Goal: Transaction & Acquisition: Purchase product/service

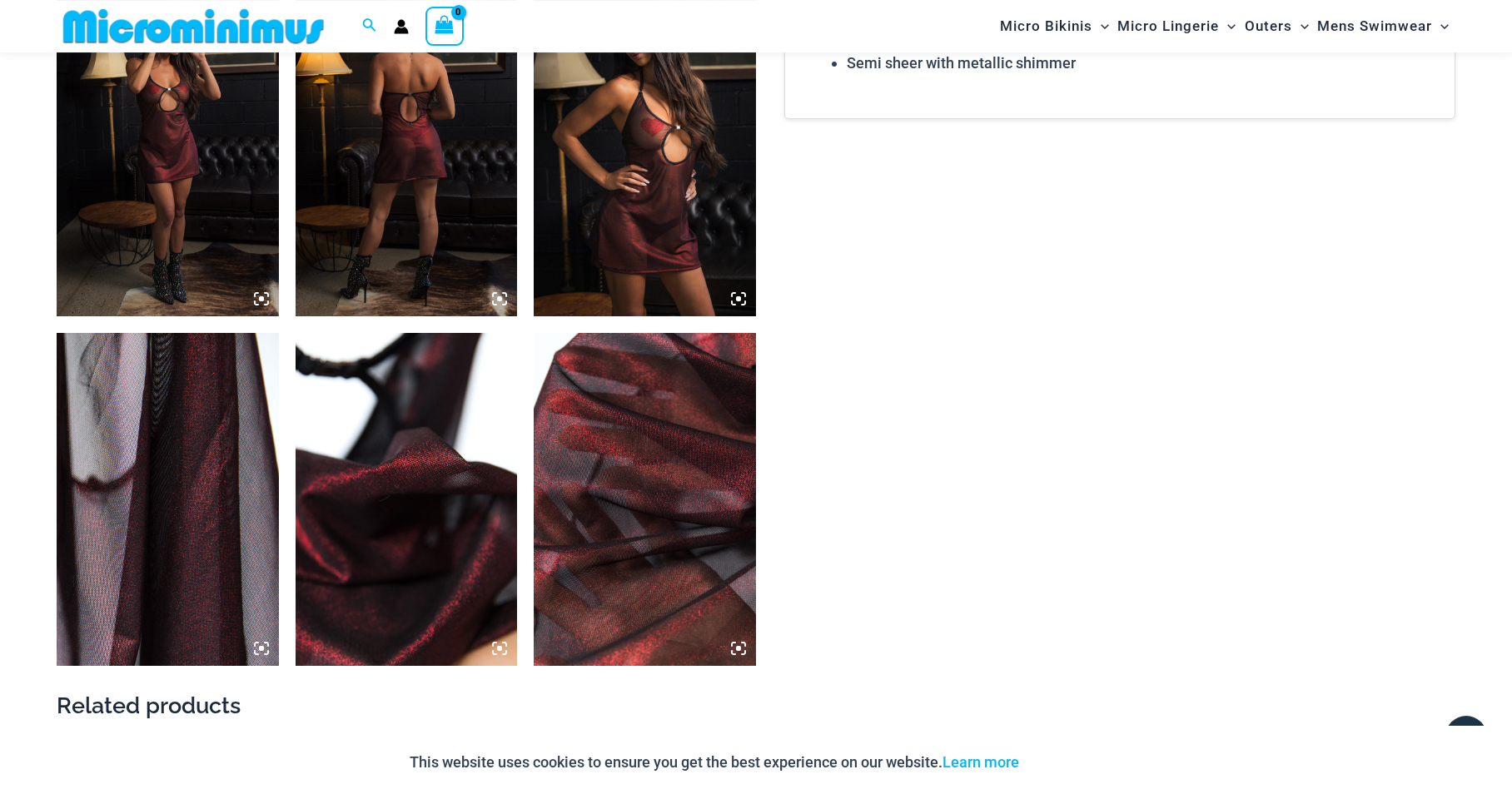
scroll to position [1597, 0]
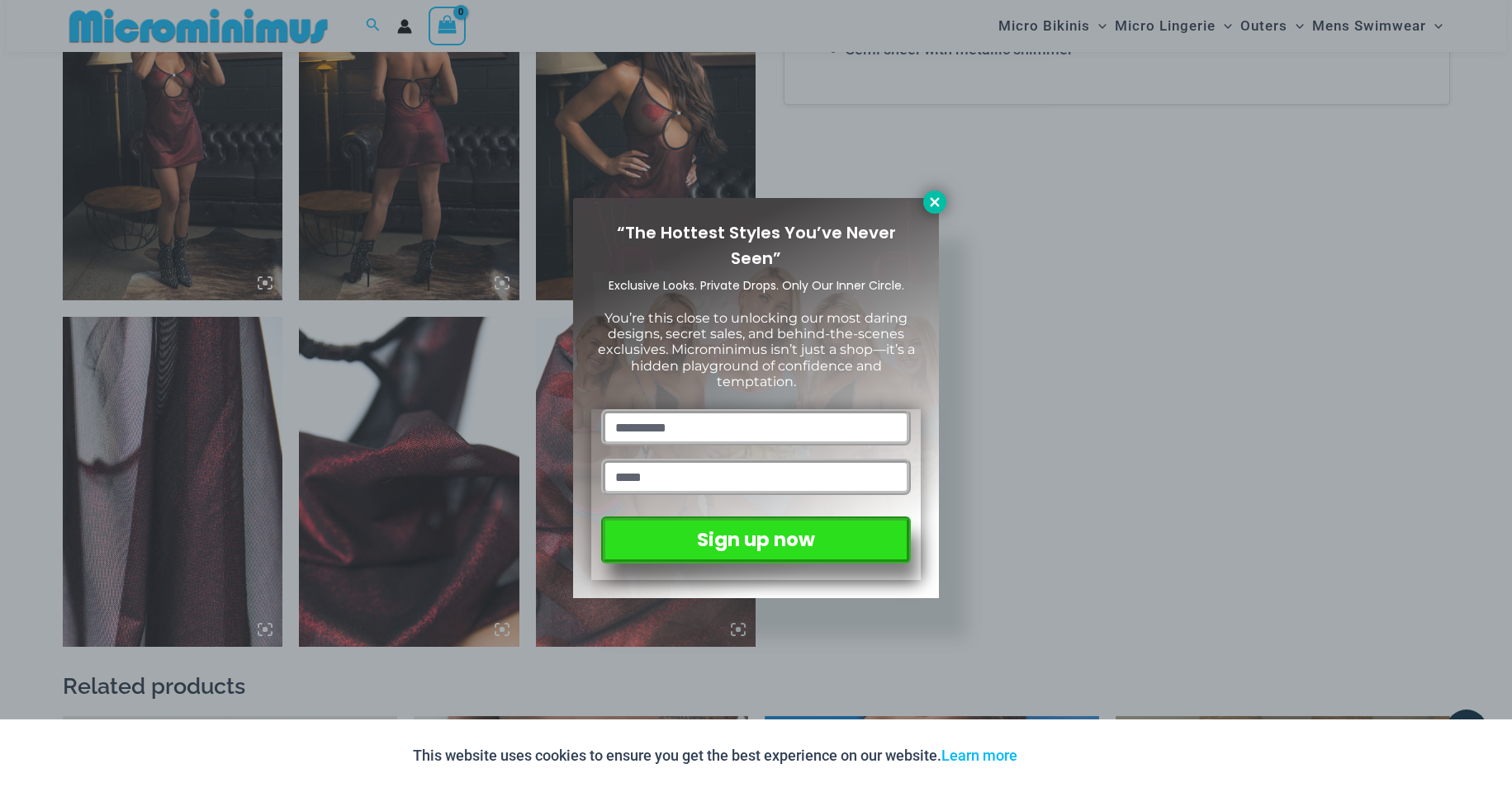
click at [934, 207] on icon at bounding box center [935, 203] width 15 height 15
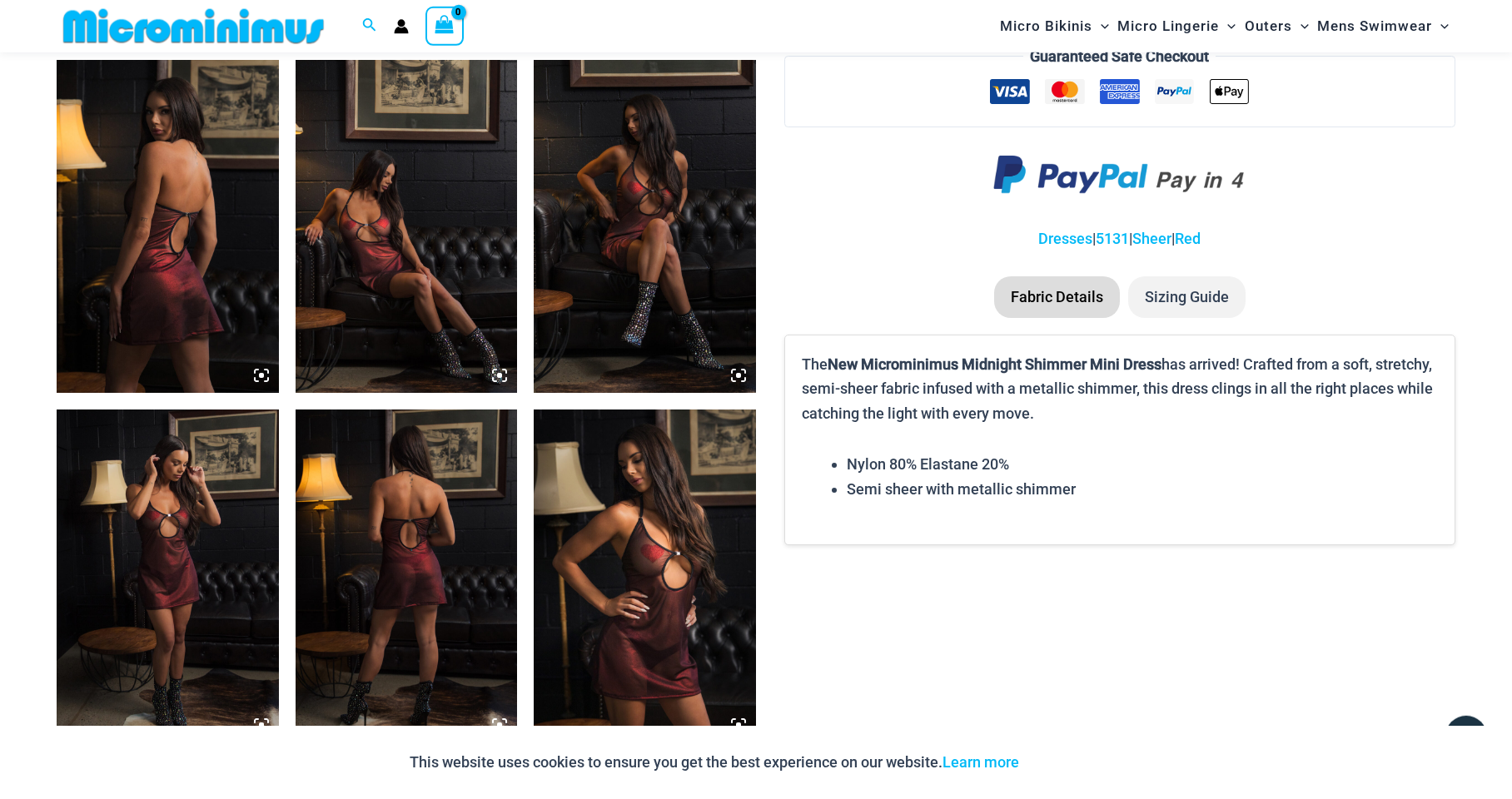
scroll to position [1131, 0]
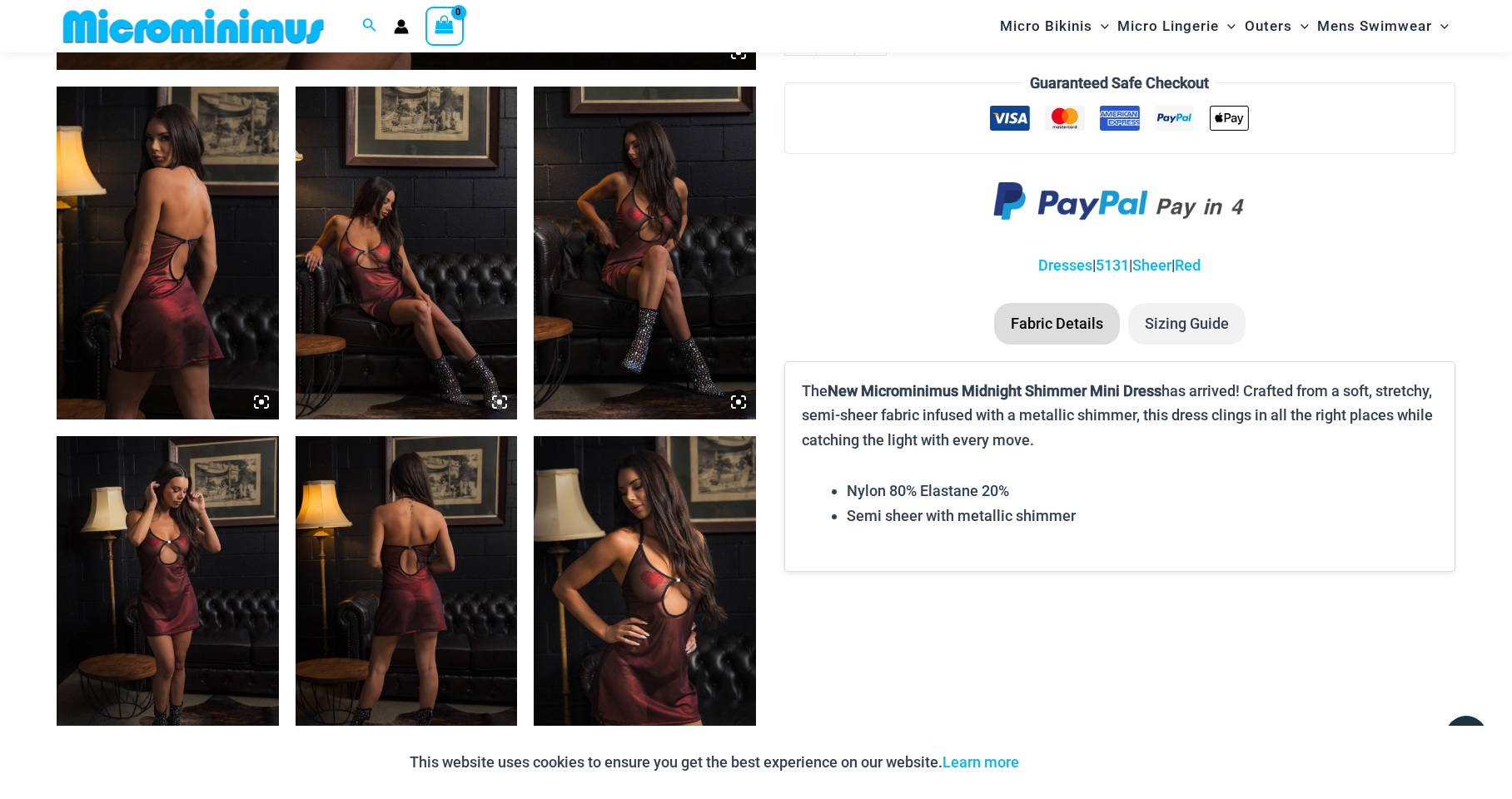
click at [219, 561] on img at bounding box center [168, 602] width 222 height 333
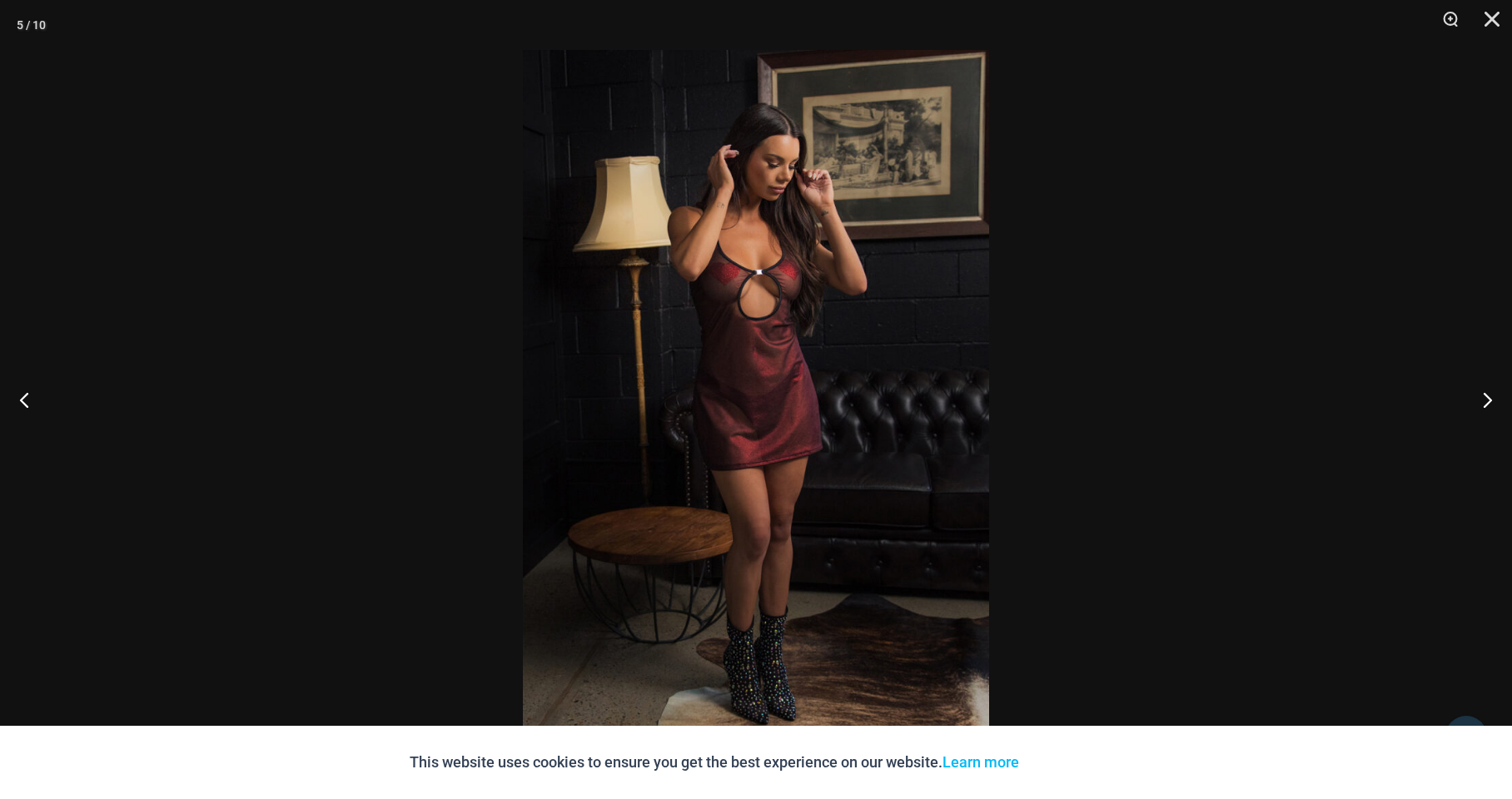
click at [772, 394] on img at bounding box center [756, 400] width 466 height 700
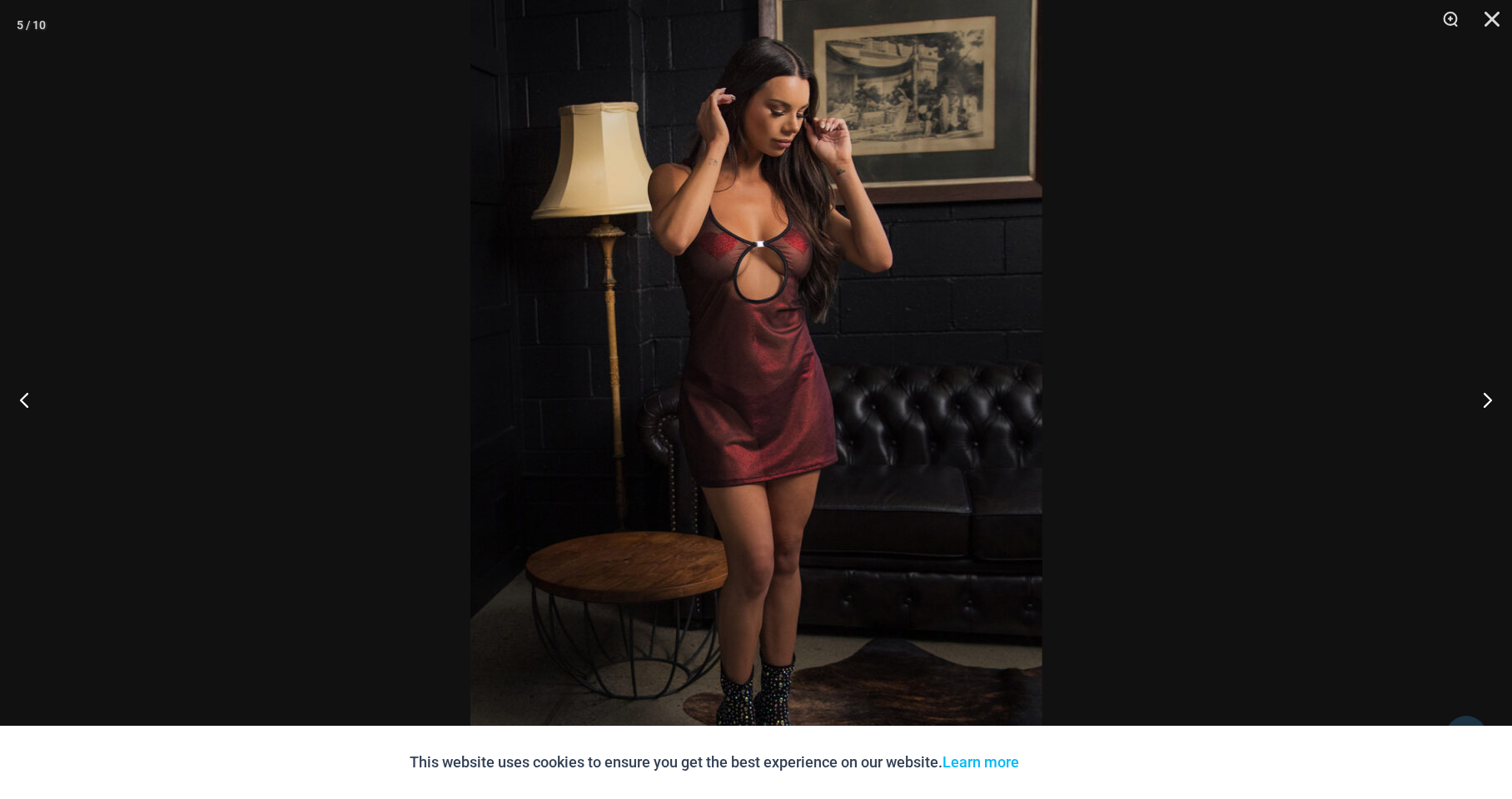
click at [772, 394] on img at bounding box center [756, 400] width 572 height 857
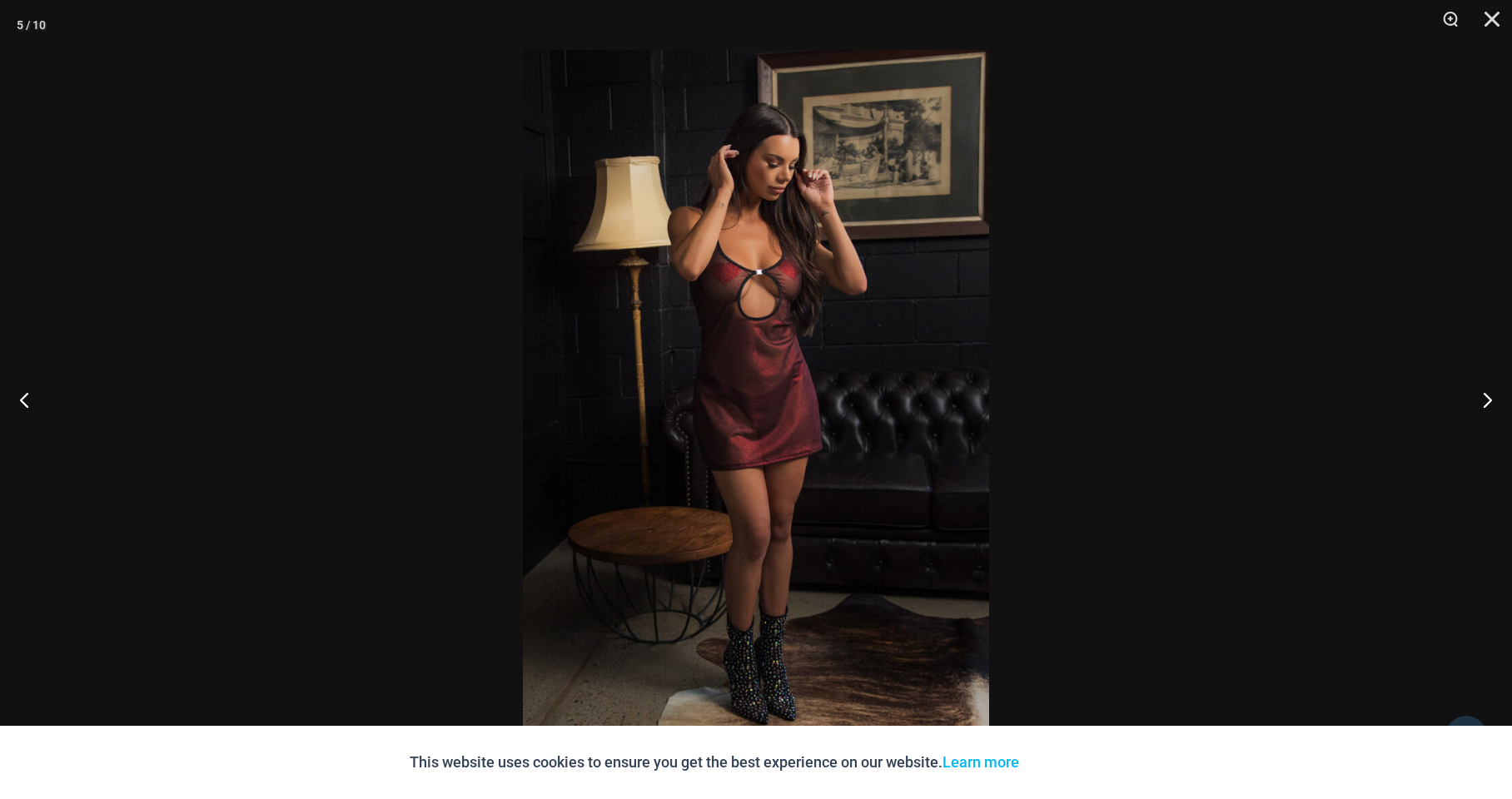
click at [776, 389] on img at bounding box center [756, 400] width 466 height 700
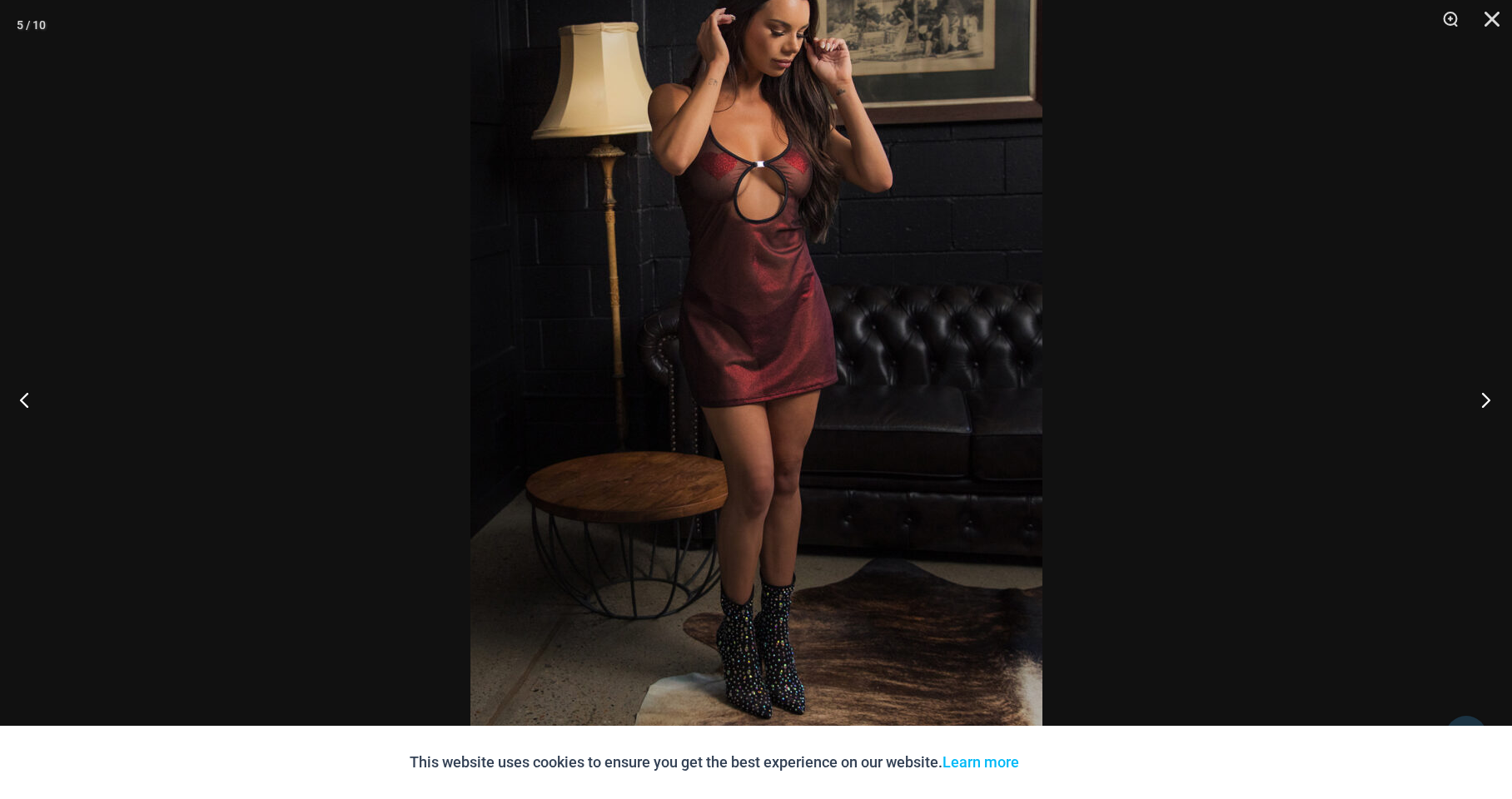
click at [1488, 398] on button "Next" at bounding box center [1480, 400] width 62 height 83
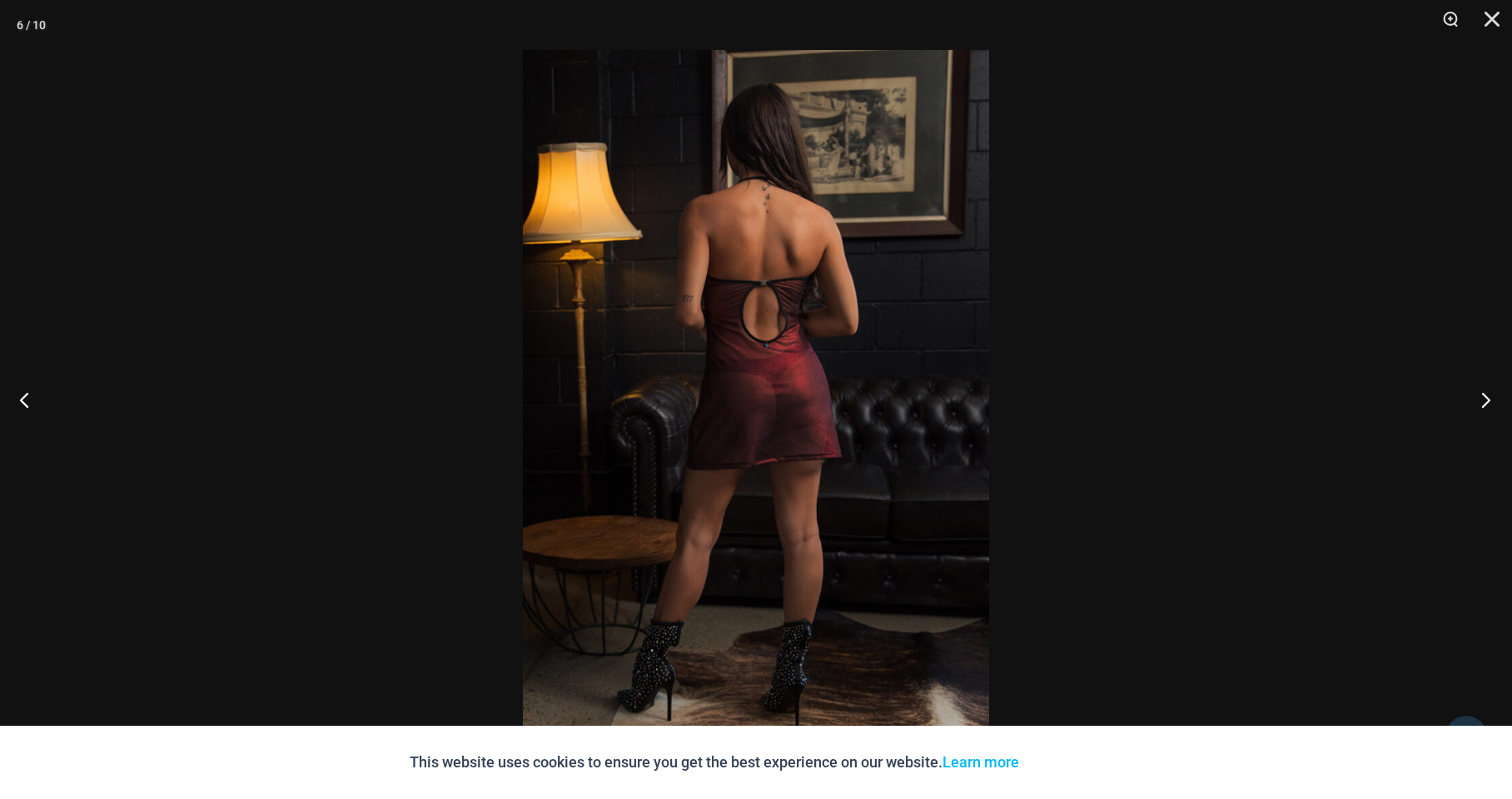
click at [1488, 398] on button "Next" at bounding box center [1480, 400] width 62 height 83
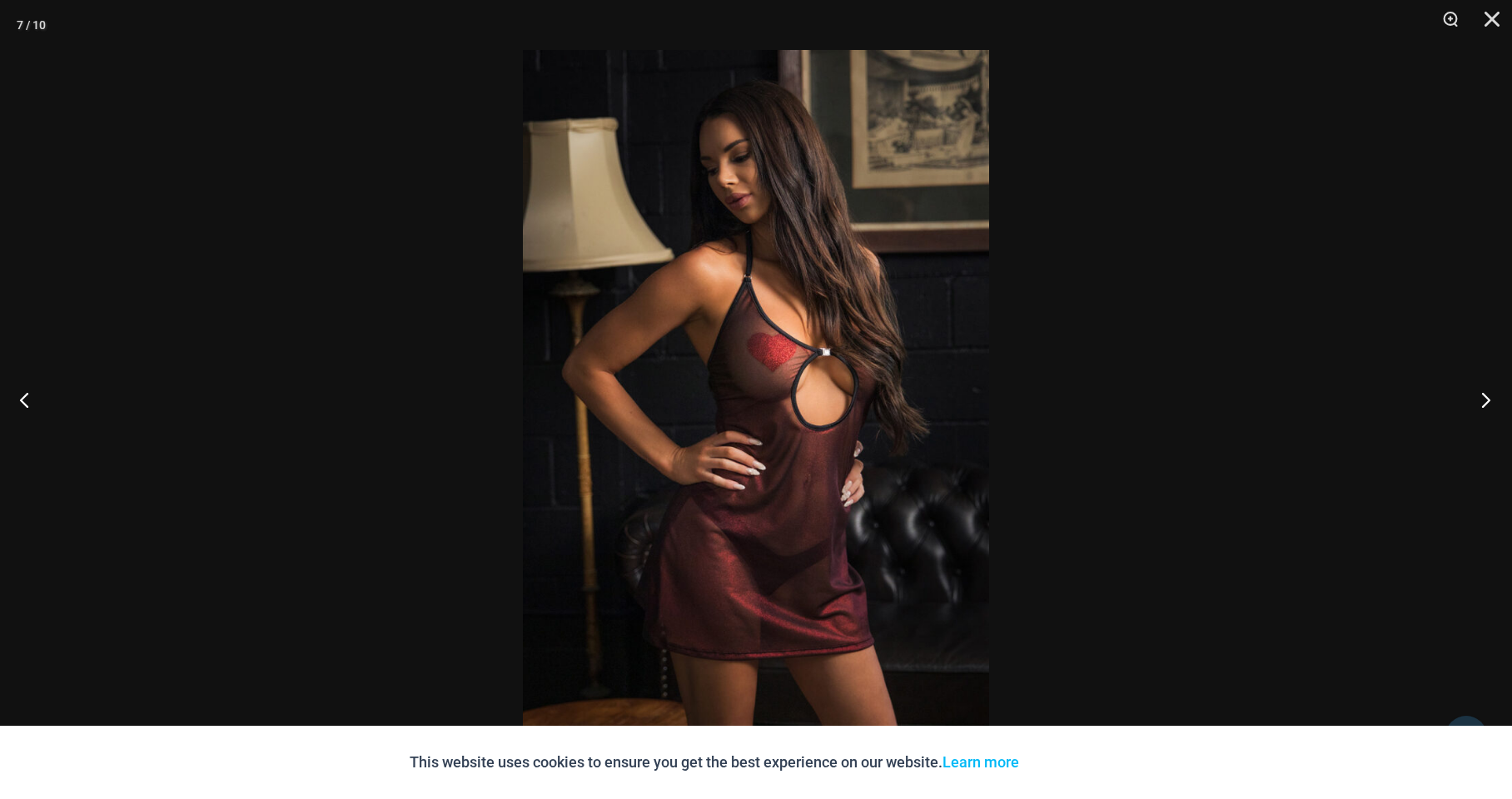
click at [1488, 398] on button "Next" at bounding box center [1480, 400] width 62 height 83
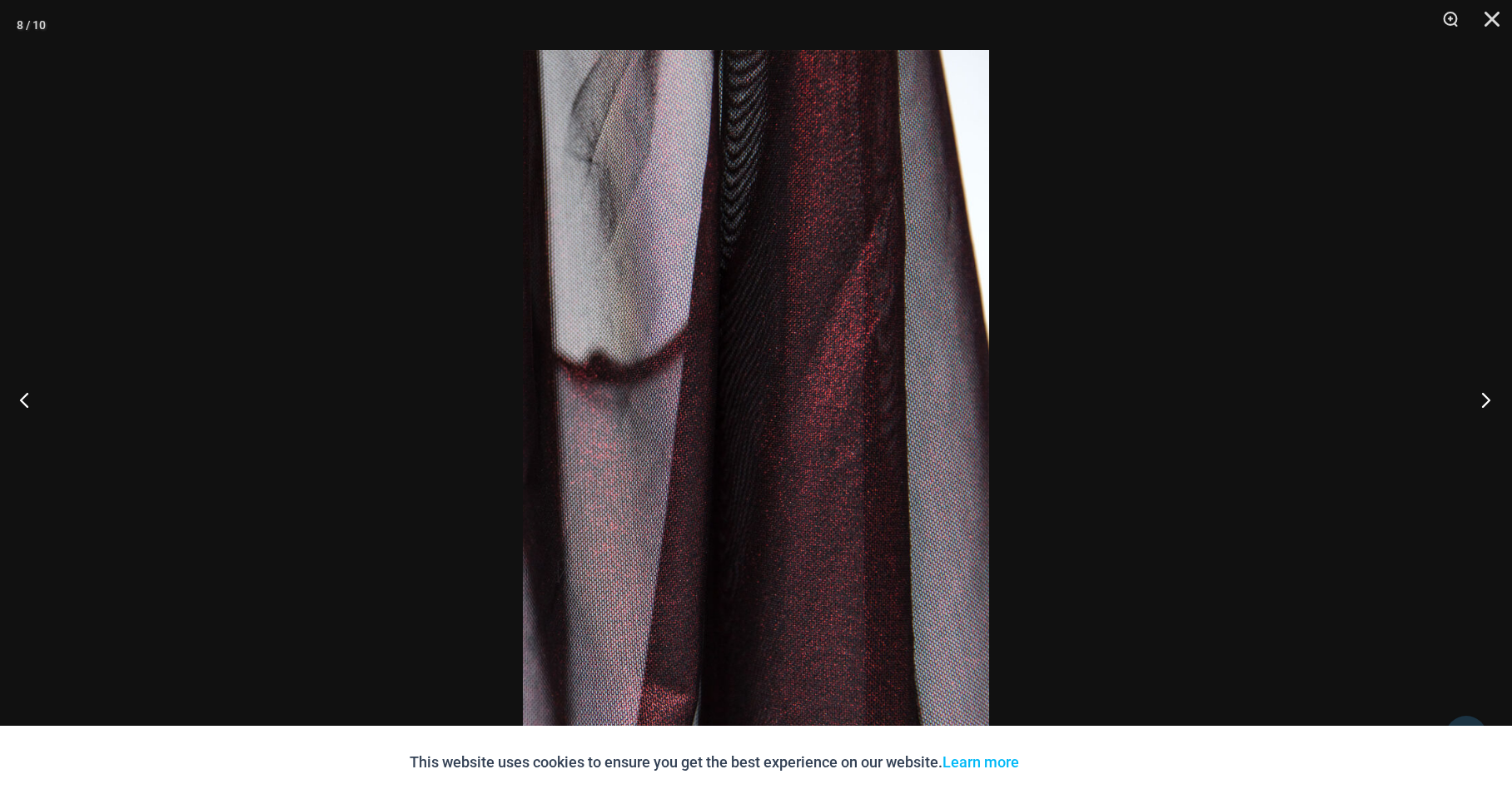
click at [1488, 398] on button "Next" at bounding box center [1480, 400] width 62 height 83
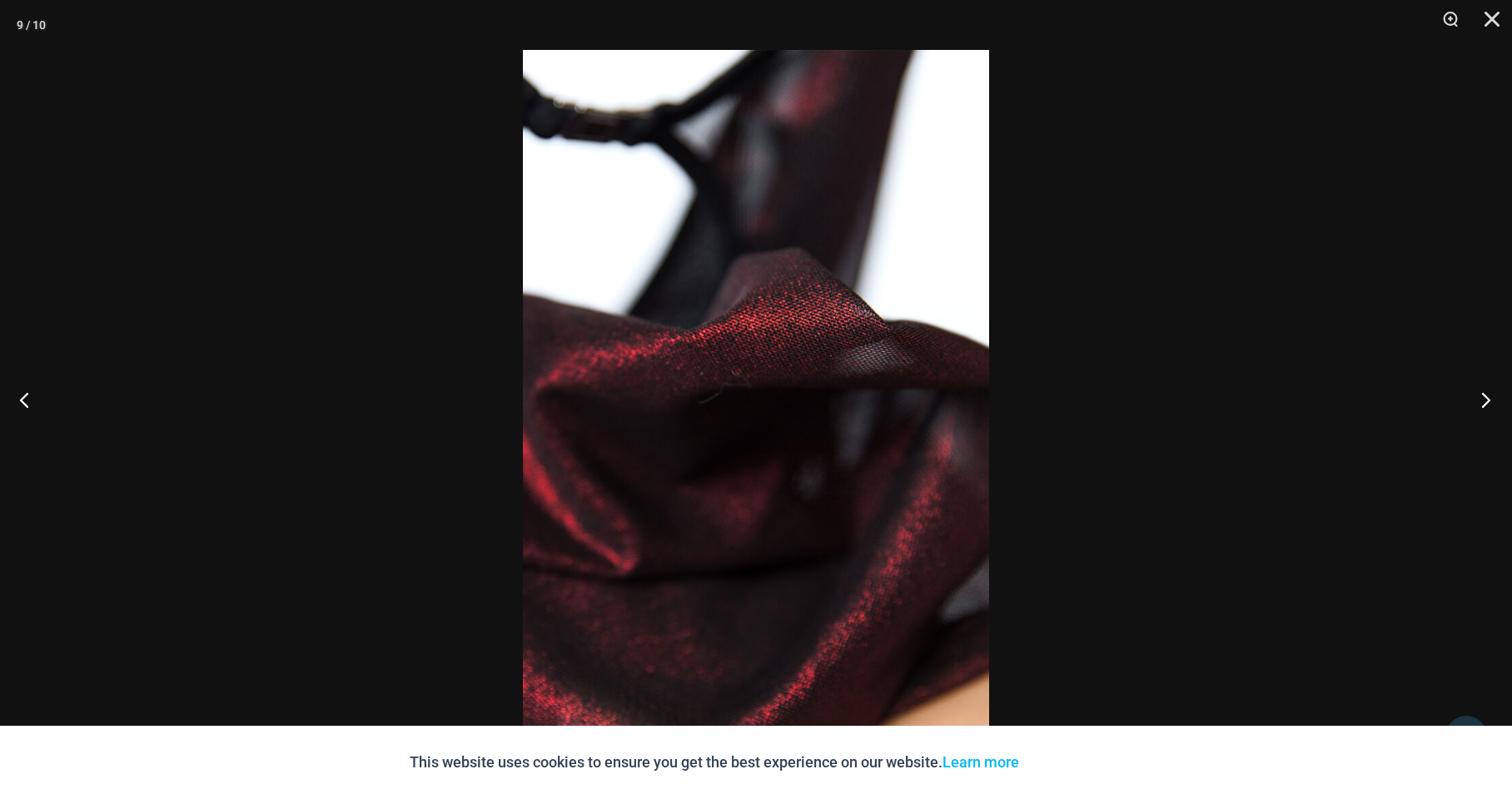
click at [1488, 398] on button "Next" at bounding box center [1480, 400] width 62 height 83
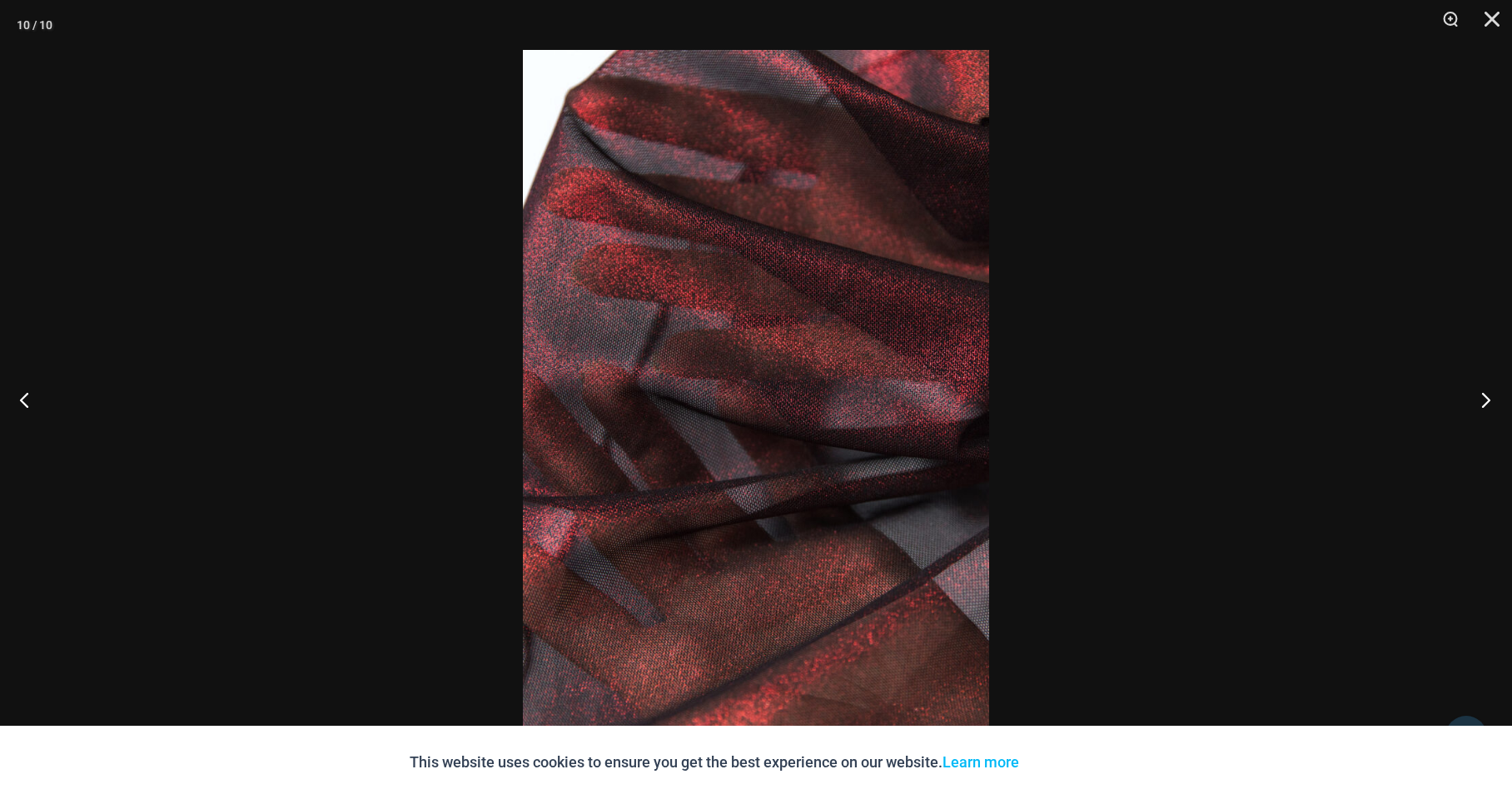
click at [1488, 398] on button "Next" at bounding box center [1480, 400] width 62 height 83
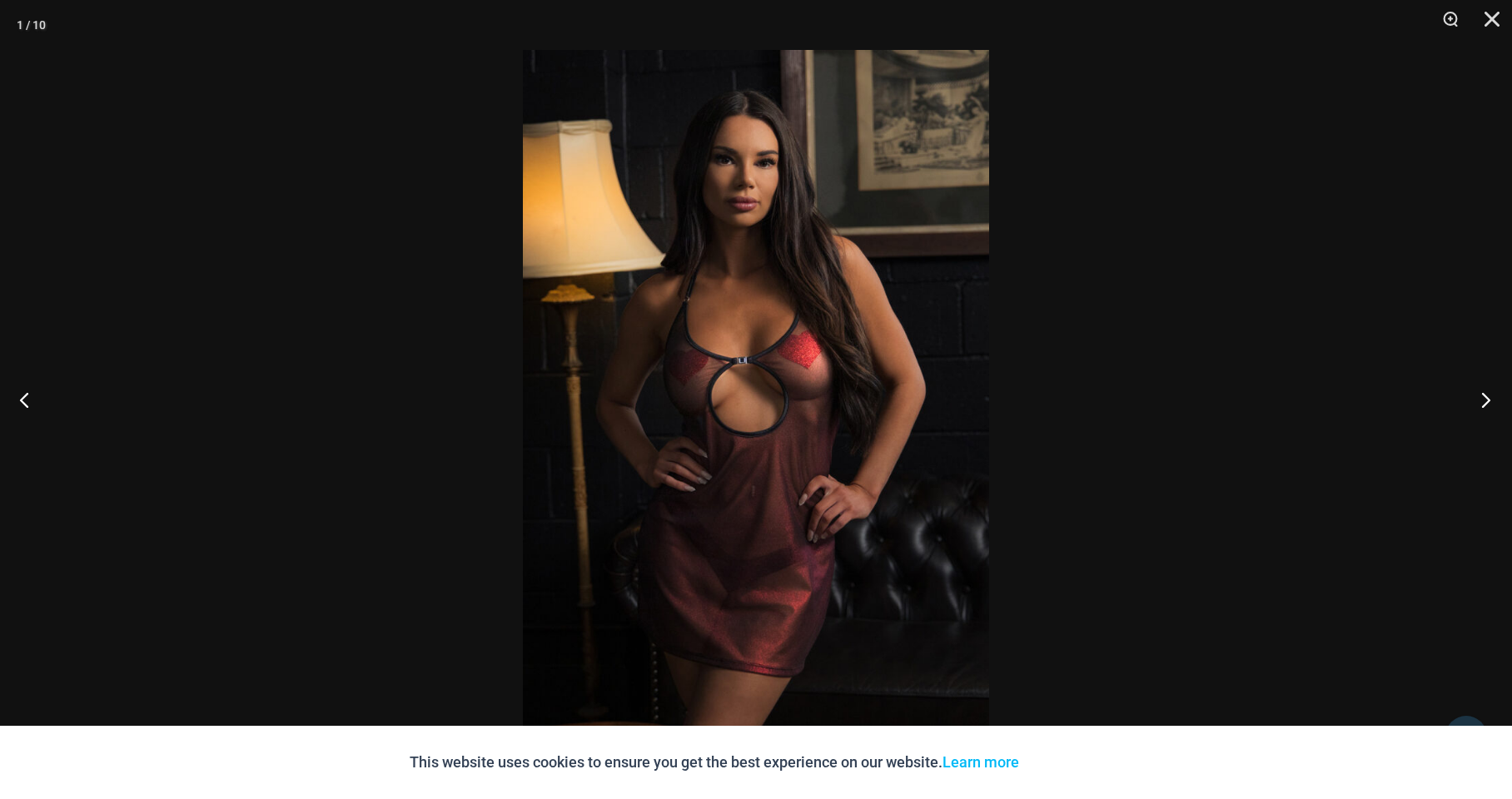
click at [1488, 398] on button "Next" at bounding box center [1480, 400] width 62 height 83
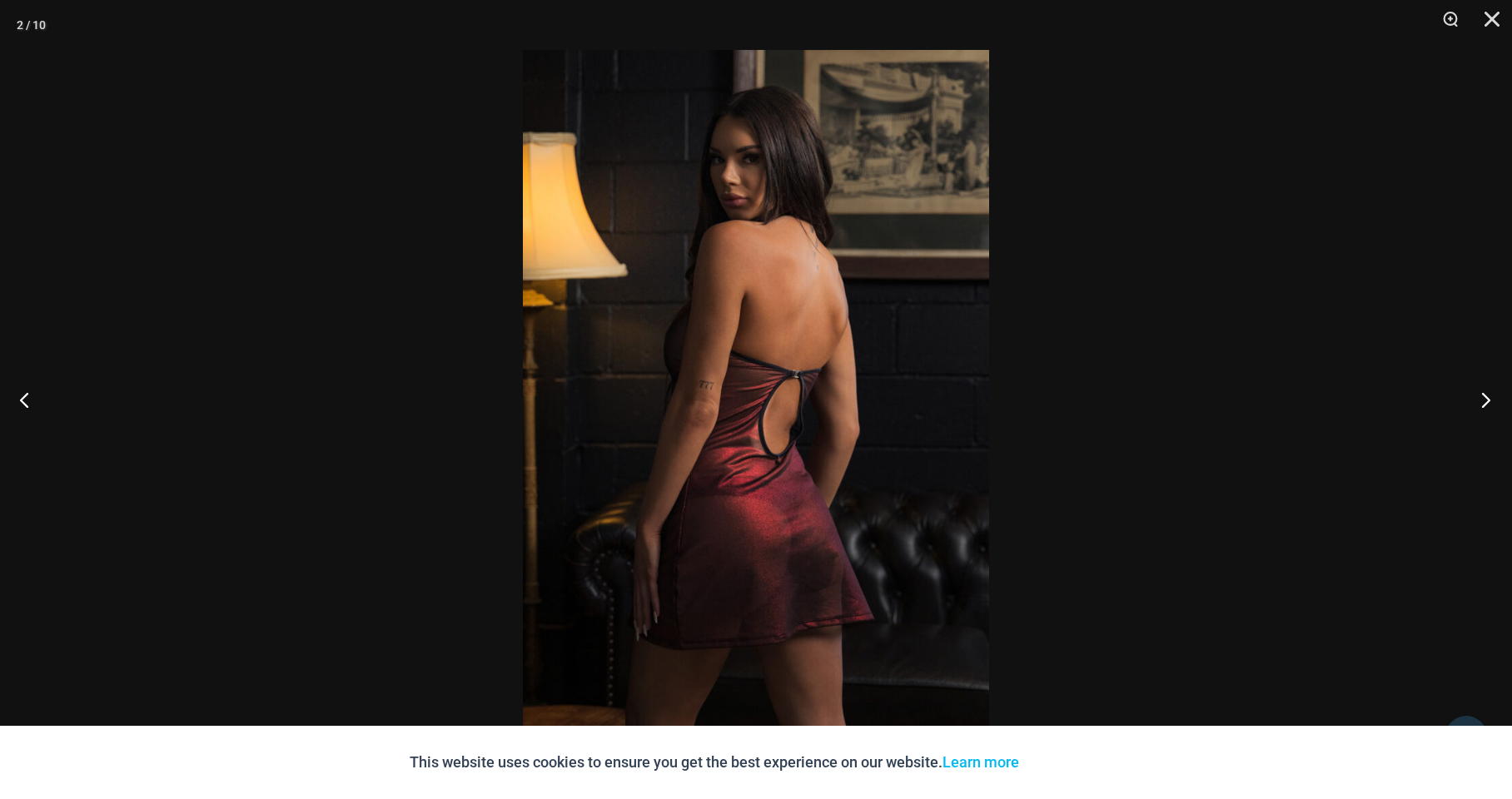
click at [1488, 398] on button "Next" at bounding box center [1480, 400] width 62 height 83
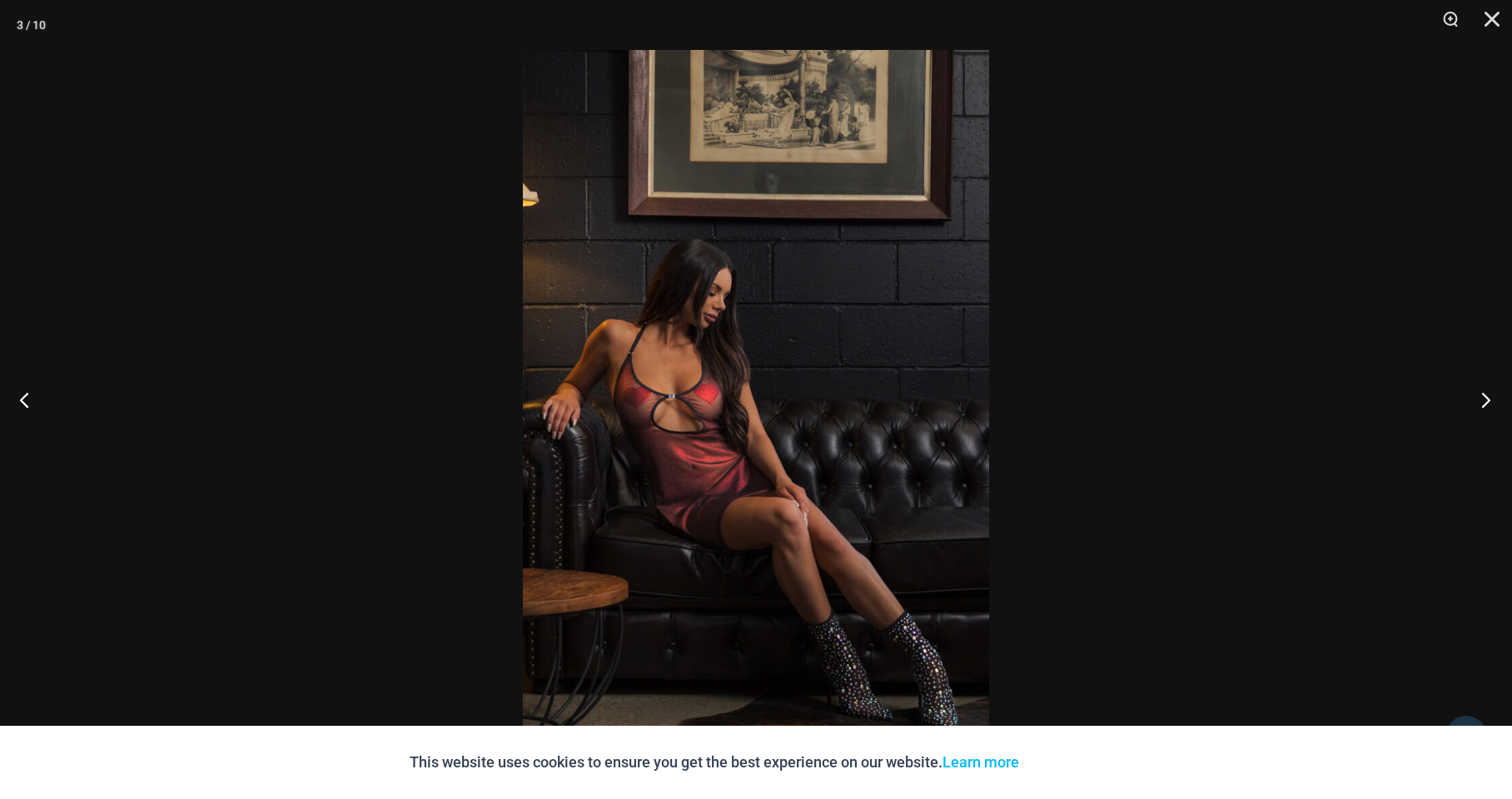
click at [1496, 398] on button "Next" at bounding box center [1480, 400] width 62 height 83
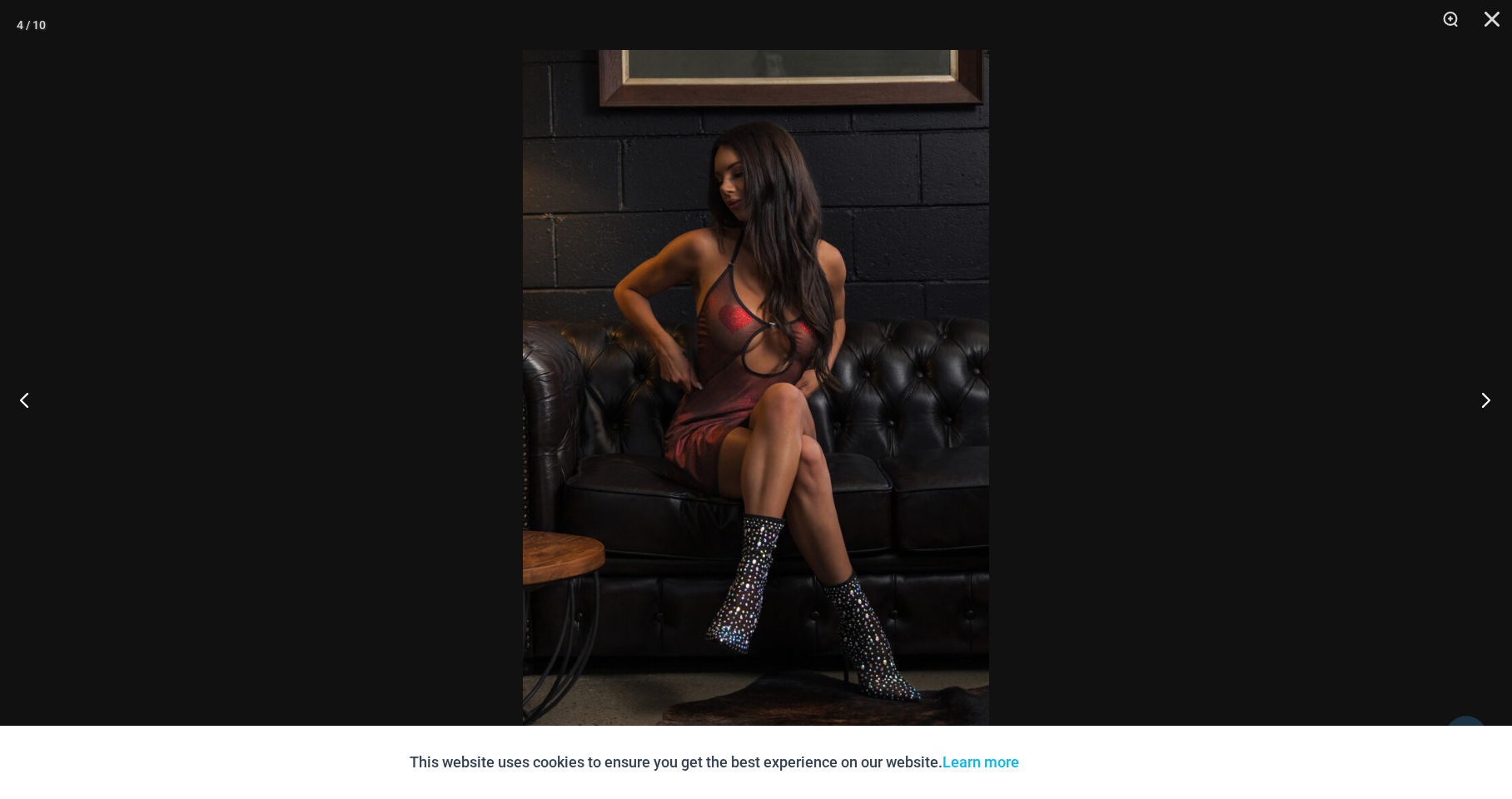
click at [1485, 398] on button "Next" at bounding box center [1480, 400] width 62 height 83
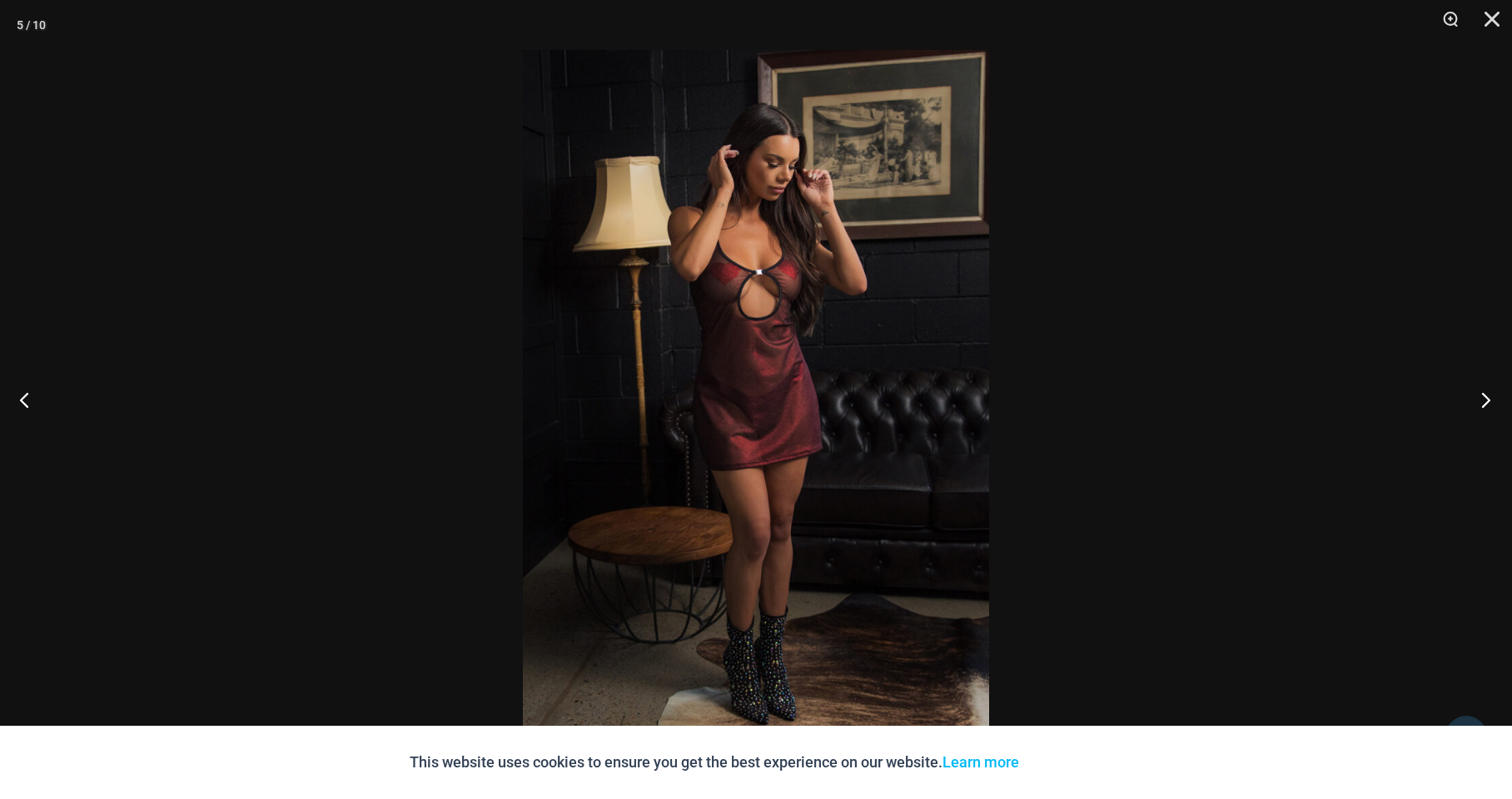
click at [1485, 398] on button "Next" at bounding box center [1480, 400] width 62 height 83
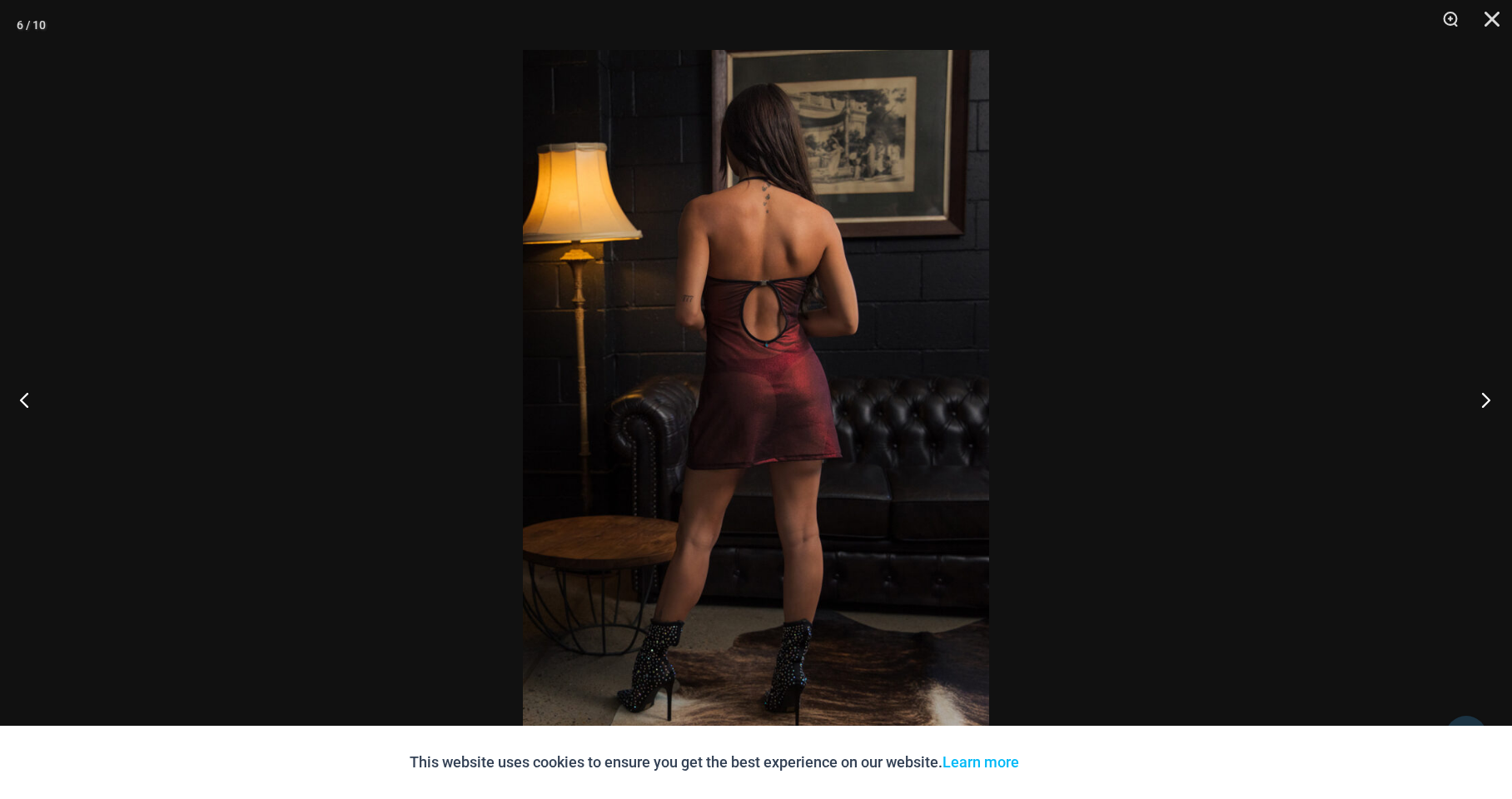
click at [1485, 398] on button "Next" at bounding box center [1480, 400] width 62 height 83
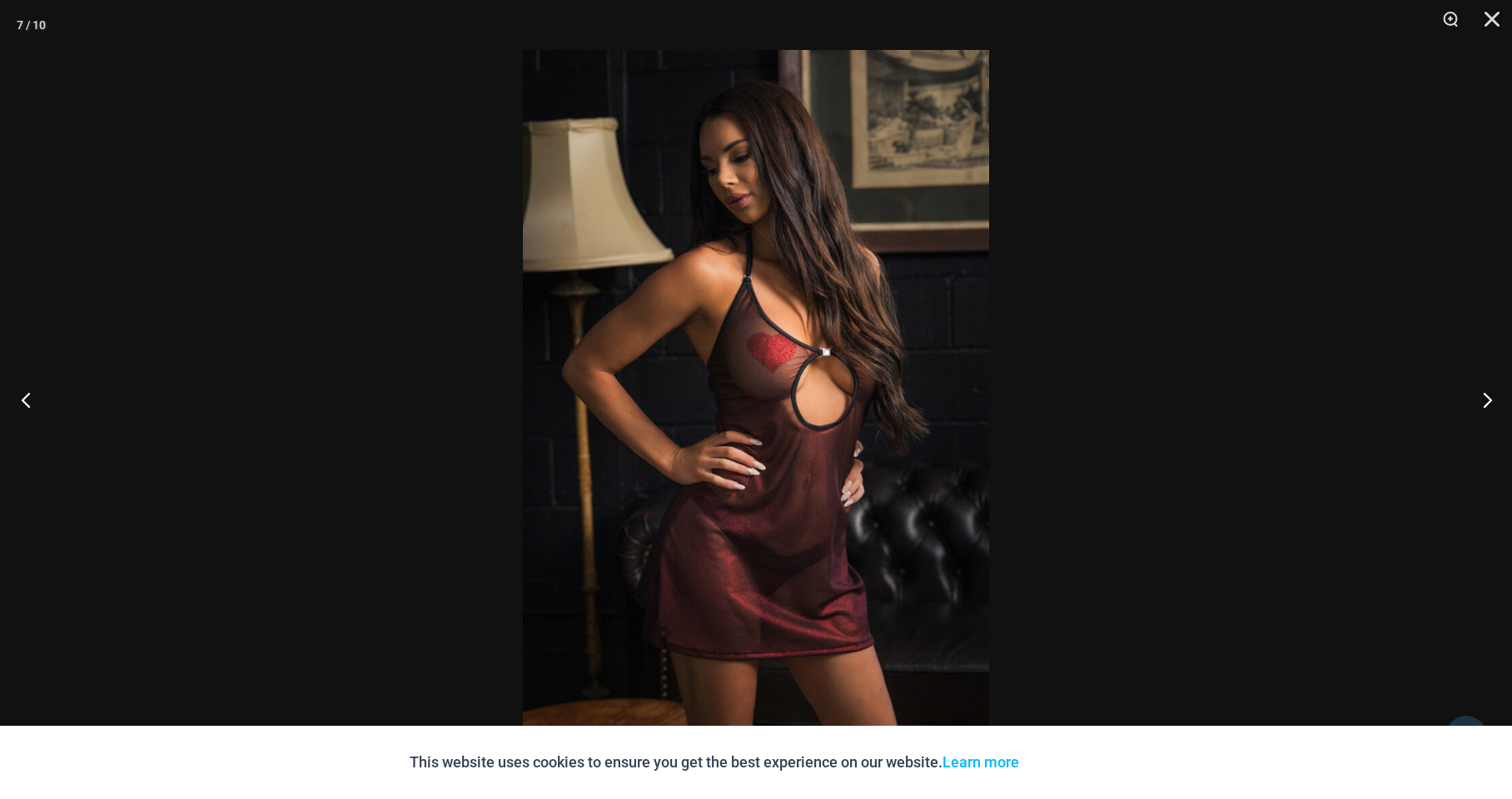
click at [34, 400] on button "Previous" at bounding box center [31, 400] width 62 height 83
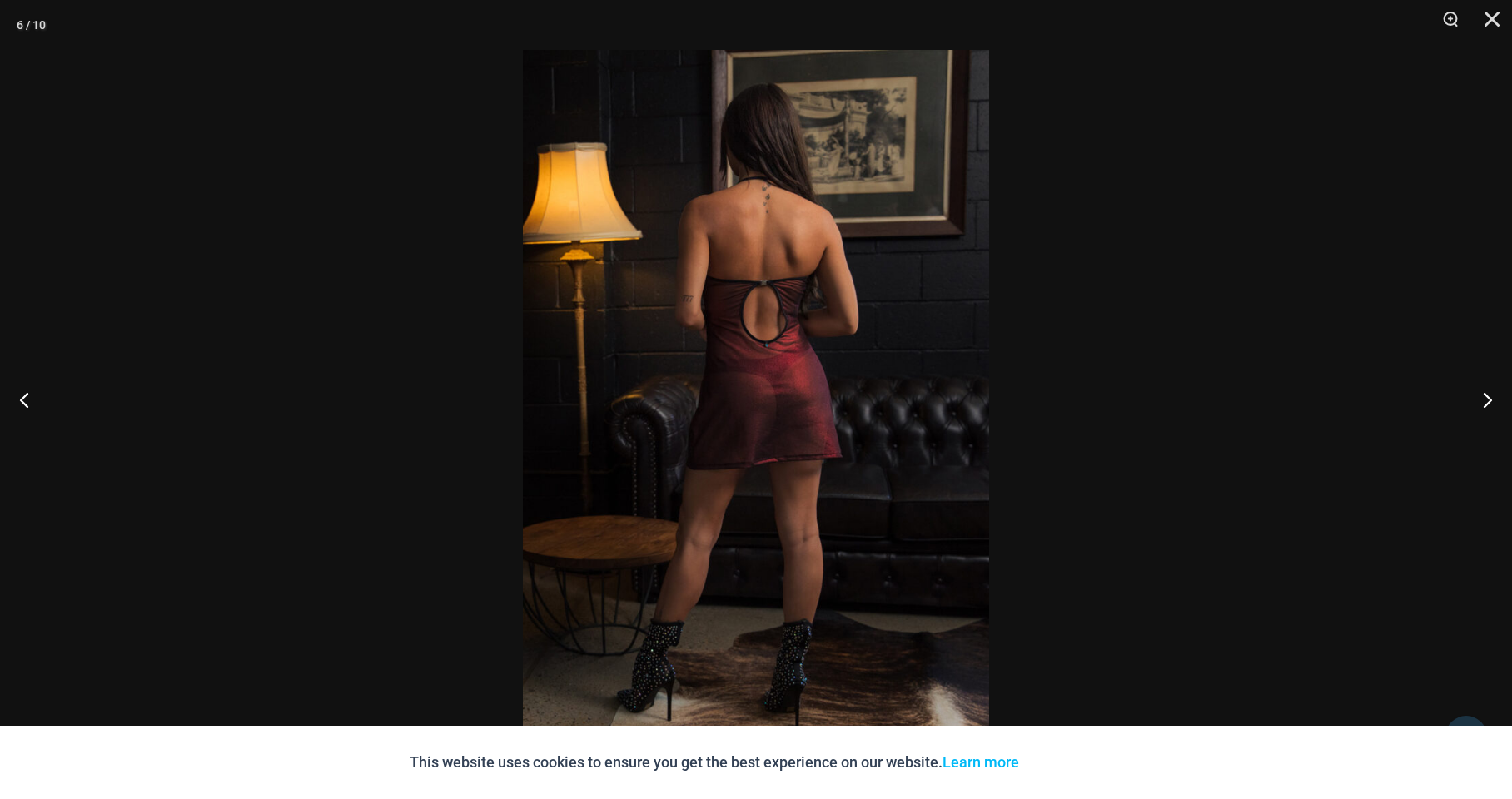
click at [734, 406] on img at bounding box center [756, 400] width 466 height 700
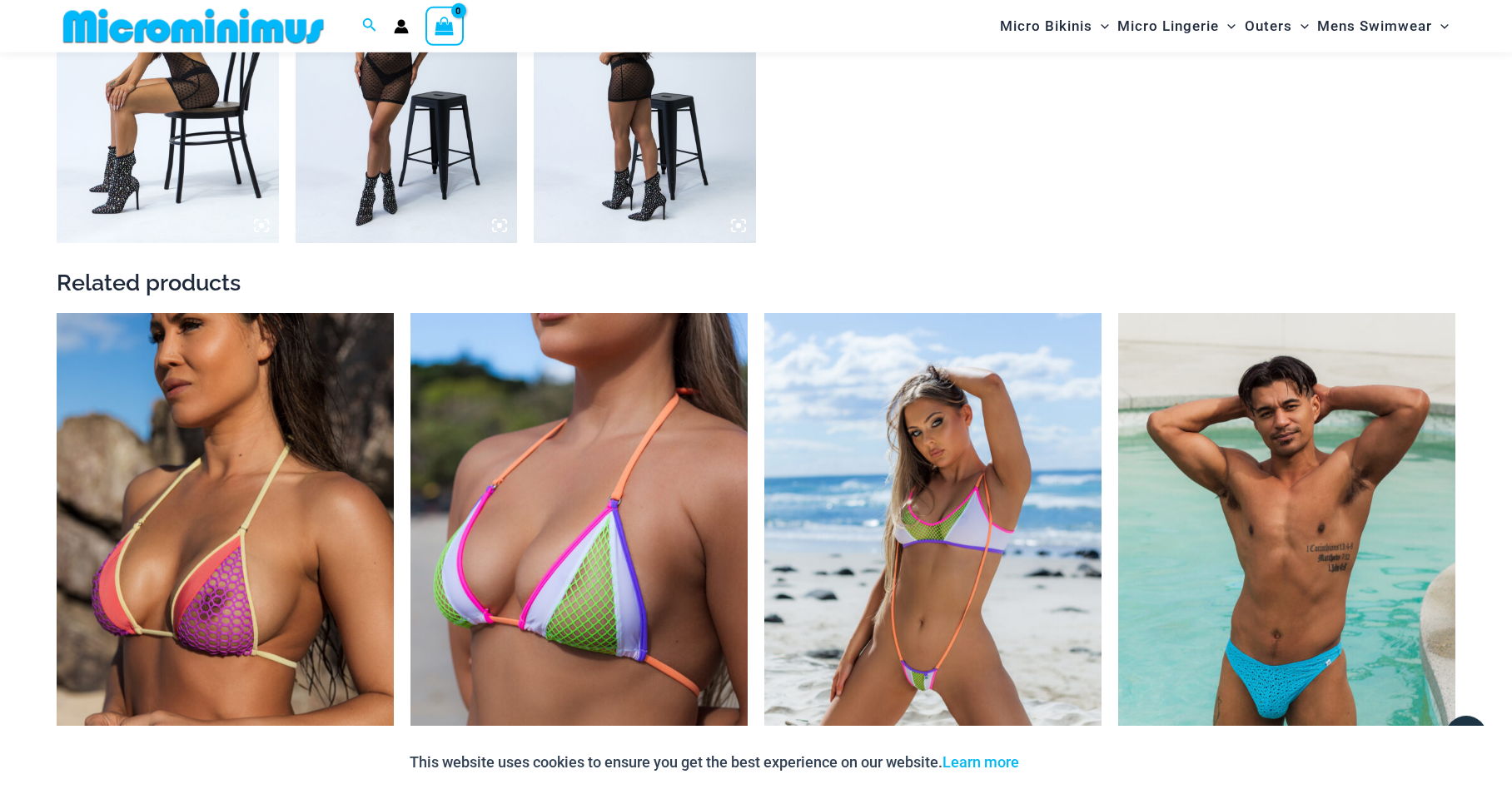
scroll to position [2425, 0]
